Goal: Task Accomplishment & Management: Use online tool/utility

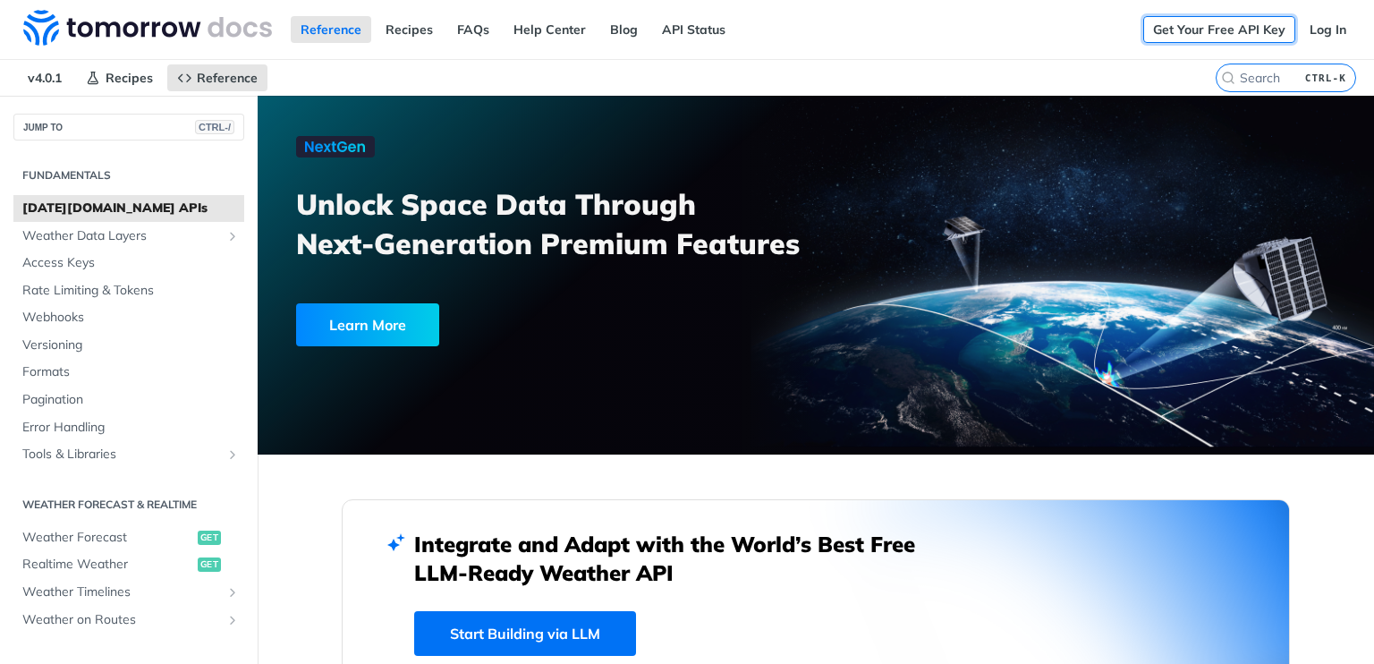
click at [1190, 36] on link "Get Your Free API Key" at bounding box center [1220, 29] width 152 height 27
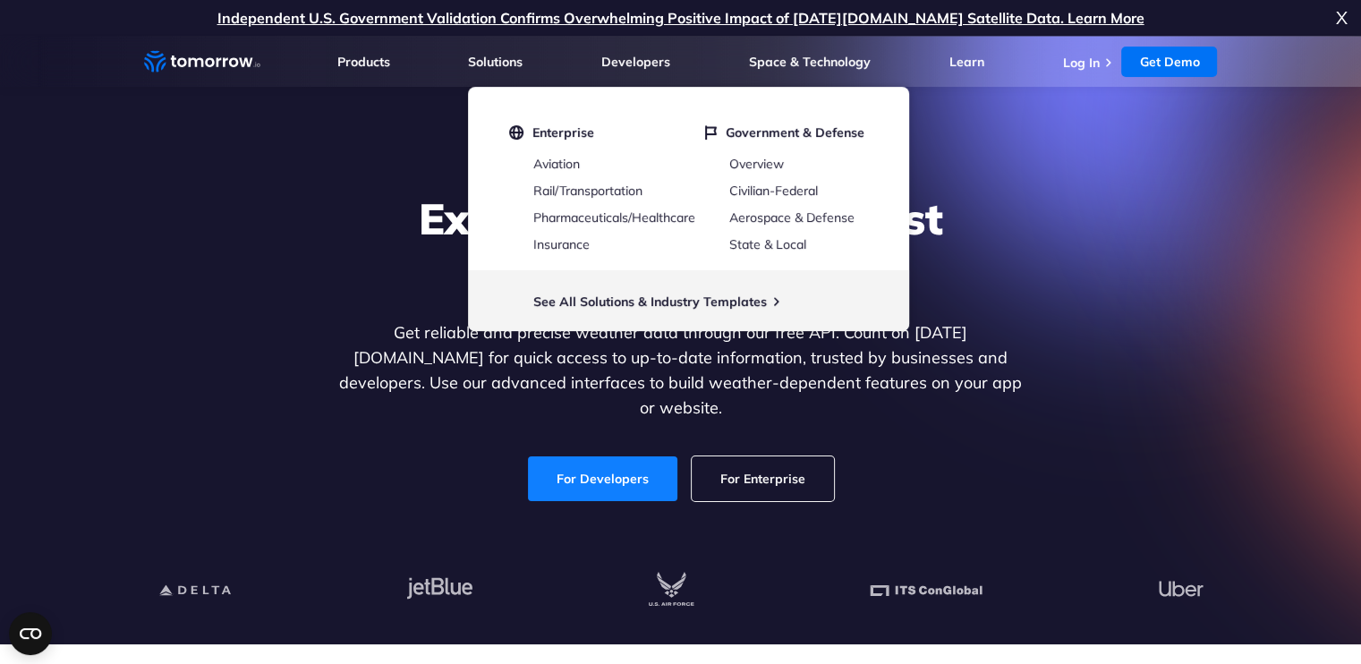
click at [594, 466] on link "For Developers" at bounding box center [602, 478] width 149 height 45
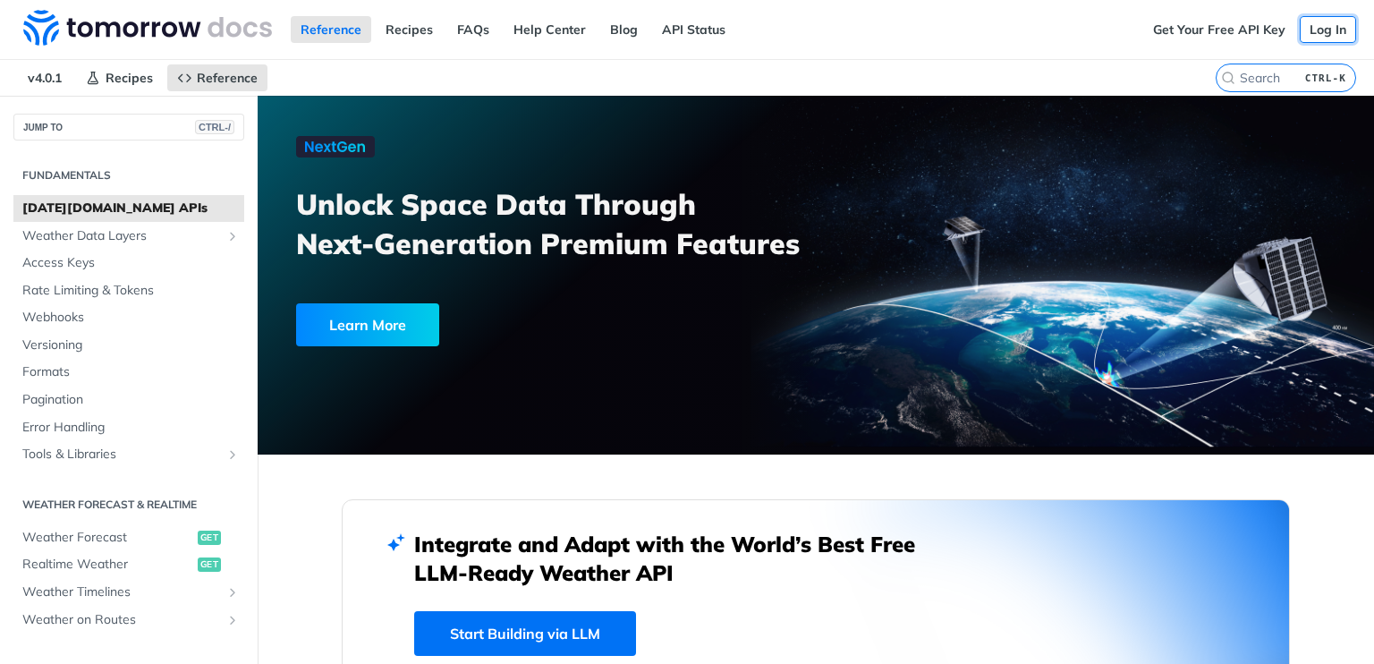
click at [1300, 28] on link "Log In" at bounding box center [1328, 29] width 56 height 27
